Goal: Information Seeking & Learning: Learn about a topic

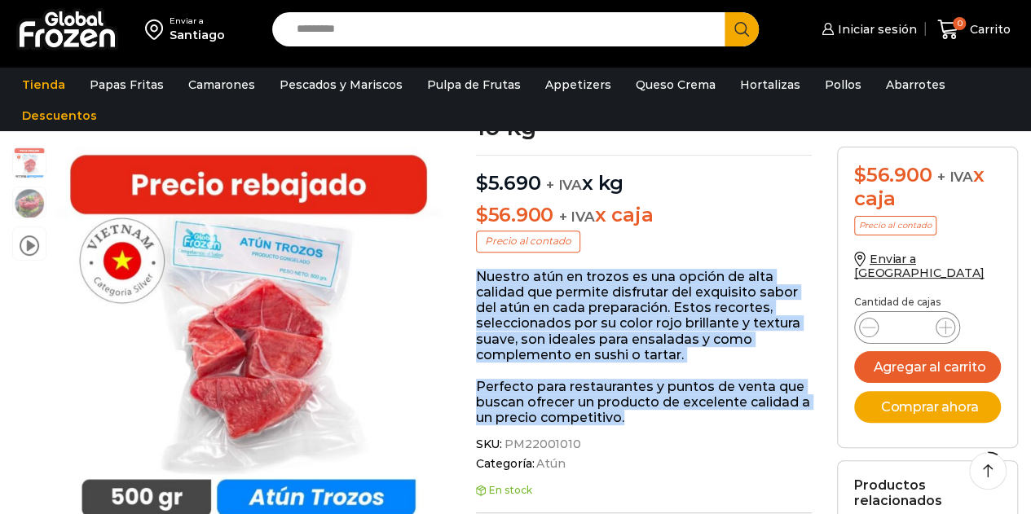
scroll to position [163, 0]
drag, startPoint x: 477, startPoint y: 224, endPoint x: 642, endPoint y: 377, distance: 224.4
click at [642, 377] on div "Nuestro atún en trozos es una opción de alta calidad que permite disfrutar del …" at bounding box center [644, 347] width 337 height 157
copy div "Nuestro atún en trozos es una opción de alta calidad que permite disfrutar del …"
click at [642, 379] on p "Perfecto para restaurantes y puntos de venta que buscan ofrecer un producto de …" at bounding box center [644, 402] width 337 height 47
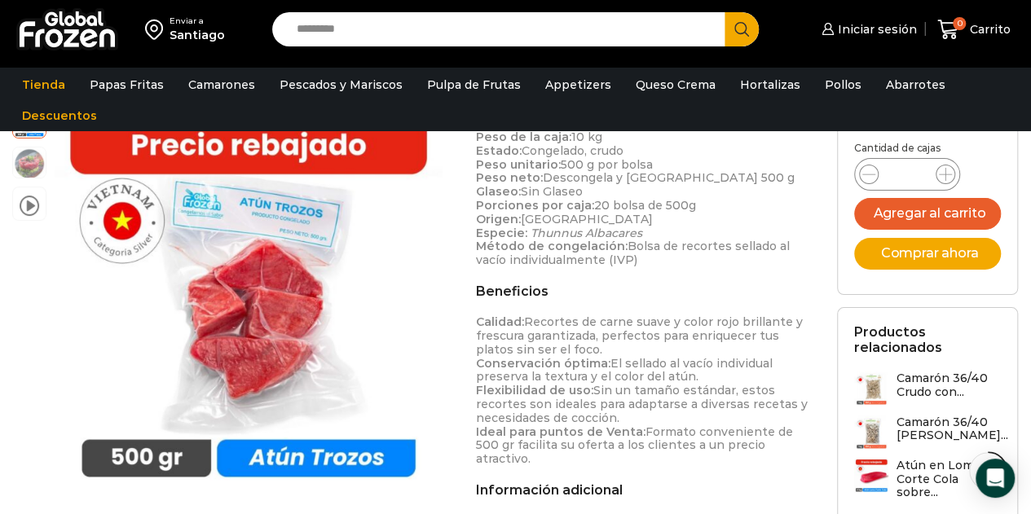
scroll to position [652, 0]
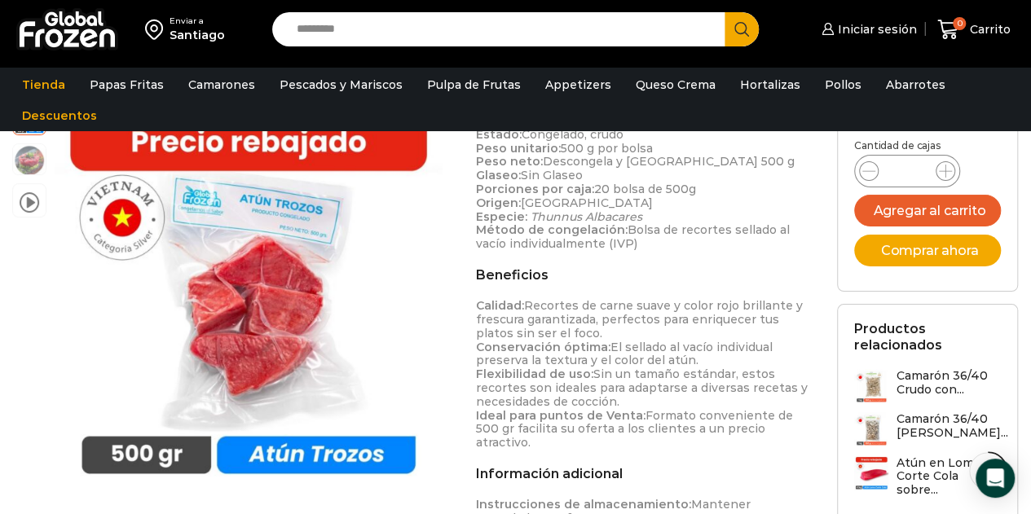
drag, startPoint x: 805, startPoint y: 374, endPoint x: 474, endPoint y: 245, distance: 354.4
click at [474, 245] on div "Atún en [GEOGRAPHIC_DATA] – Caja 10 kg $ 5.690 + IVA x kg $ 56.900 + IVA x caja…" at bounding box center [644, 129] width 361 height 1096
copy p "Calidad: Recortes de carne suave y color rojo brillante y frescura garantizada,…"
drag, startPoint x: 548, startPoint y: 259, endPoint x: 598, endPoint y: 259, distance: 49.7
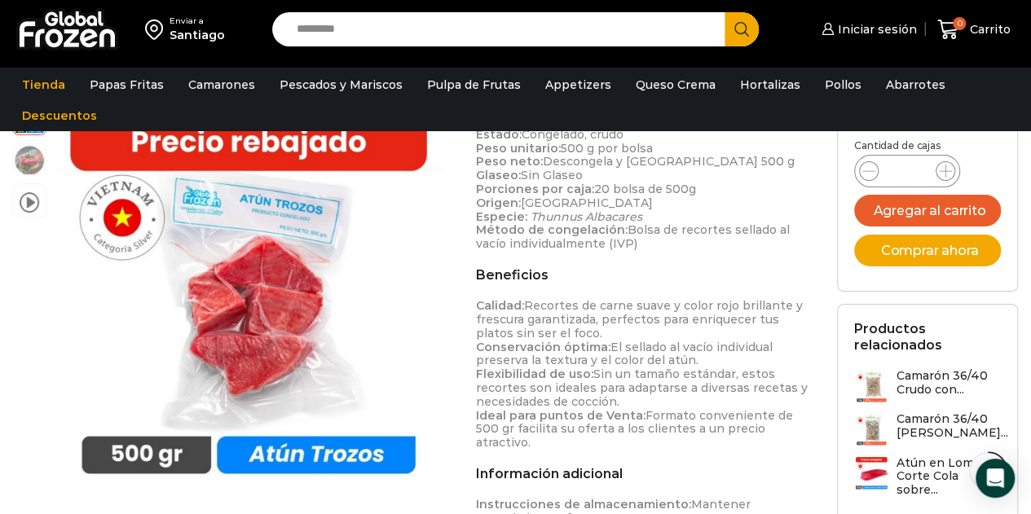
click at [548, 299] on p "Calidad: Recortes de carne suave y color rojo brillante y frescura garantizada,…" at bounding box center [644, 374] width 337 height 151
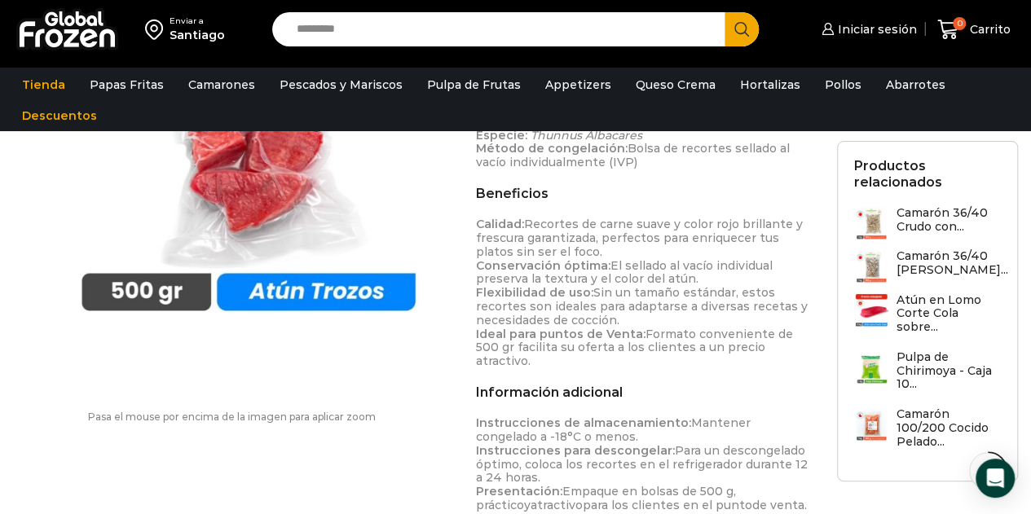
scroll to position [815, 0]
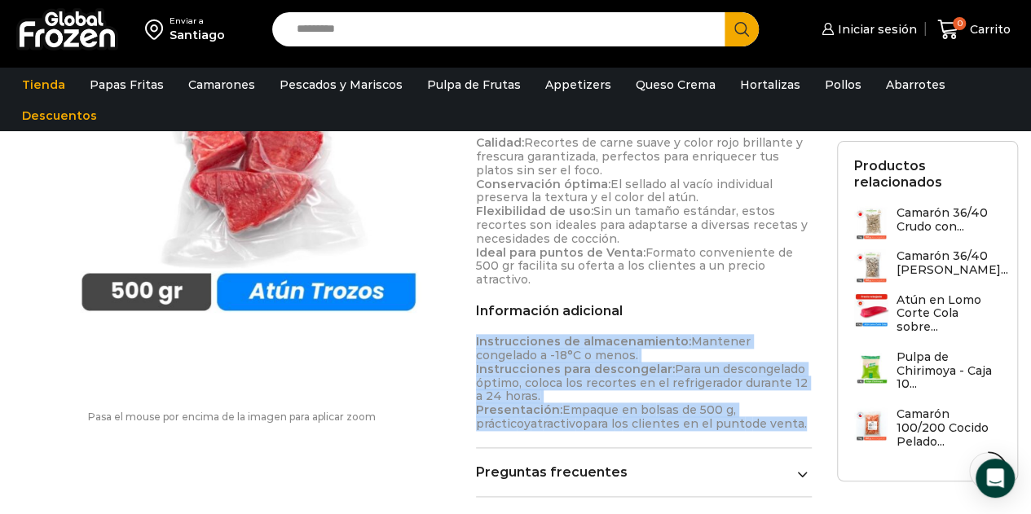
drag, startPoint x: 742, startPoint y: 349, endPoint x: 468, endPoint y: 270, distance: 285.1
copy p "Instrucciones de almacenamiento: Mantener congelado a -18°C o menos. Instruccio…"
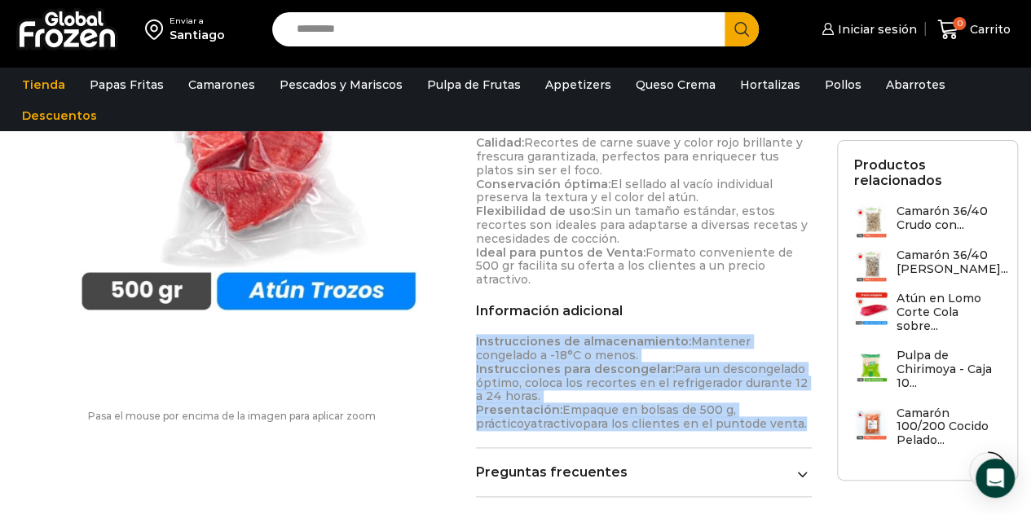
scroll to position [897, 0]
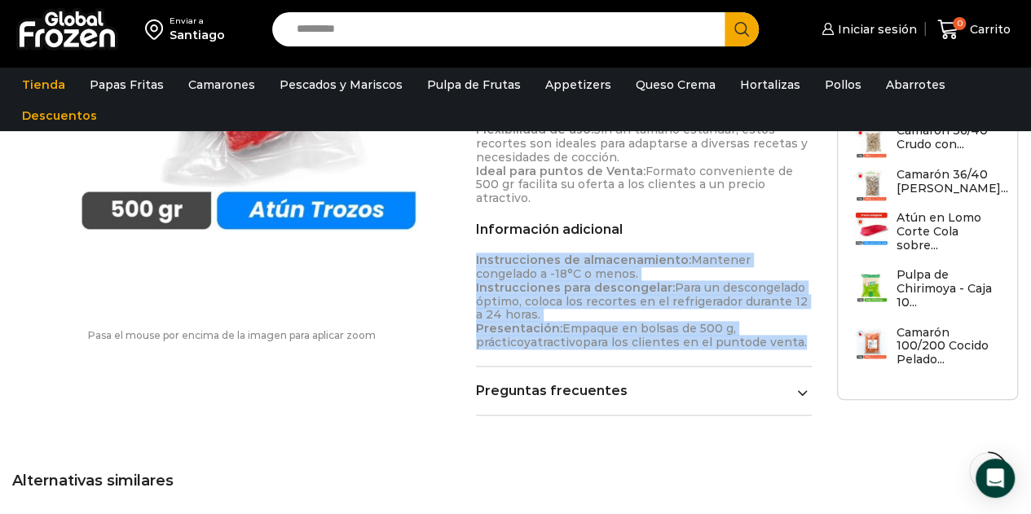
click at [587, 383] on link "Preguntas frecuentes" at bounding box center [644, 390] width 337 height 15
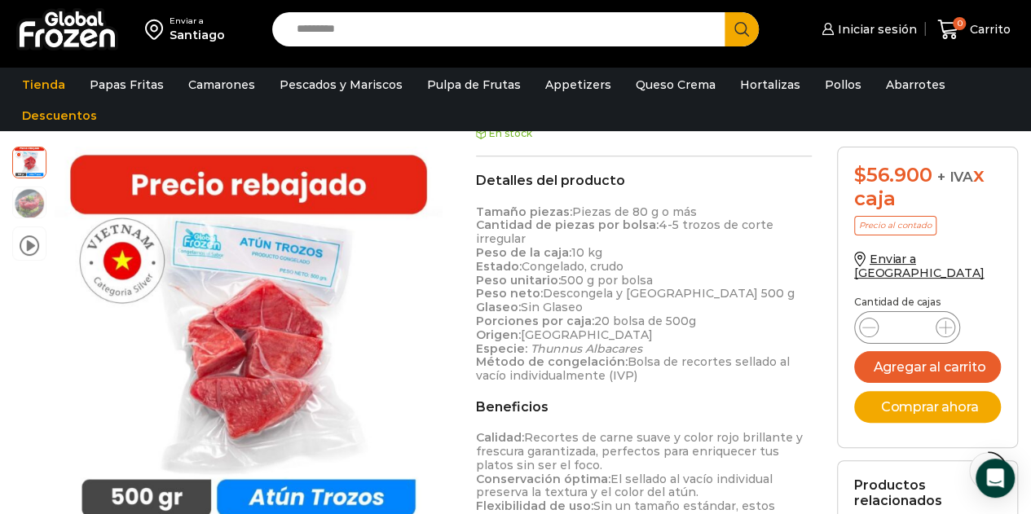
scroll to position [489, 0]
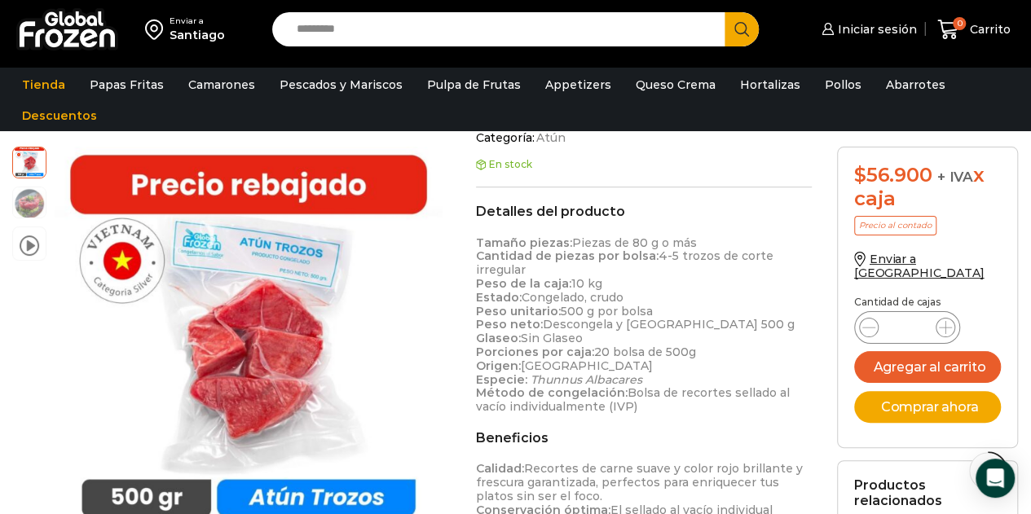
copy div "video Pasa el mouse por encima de la imagen para aplicar zoom Atún en [GEOGRAPH…"
